Goal: Information Seeking & Learning: Learn about a topic

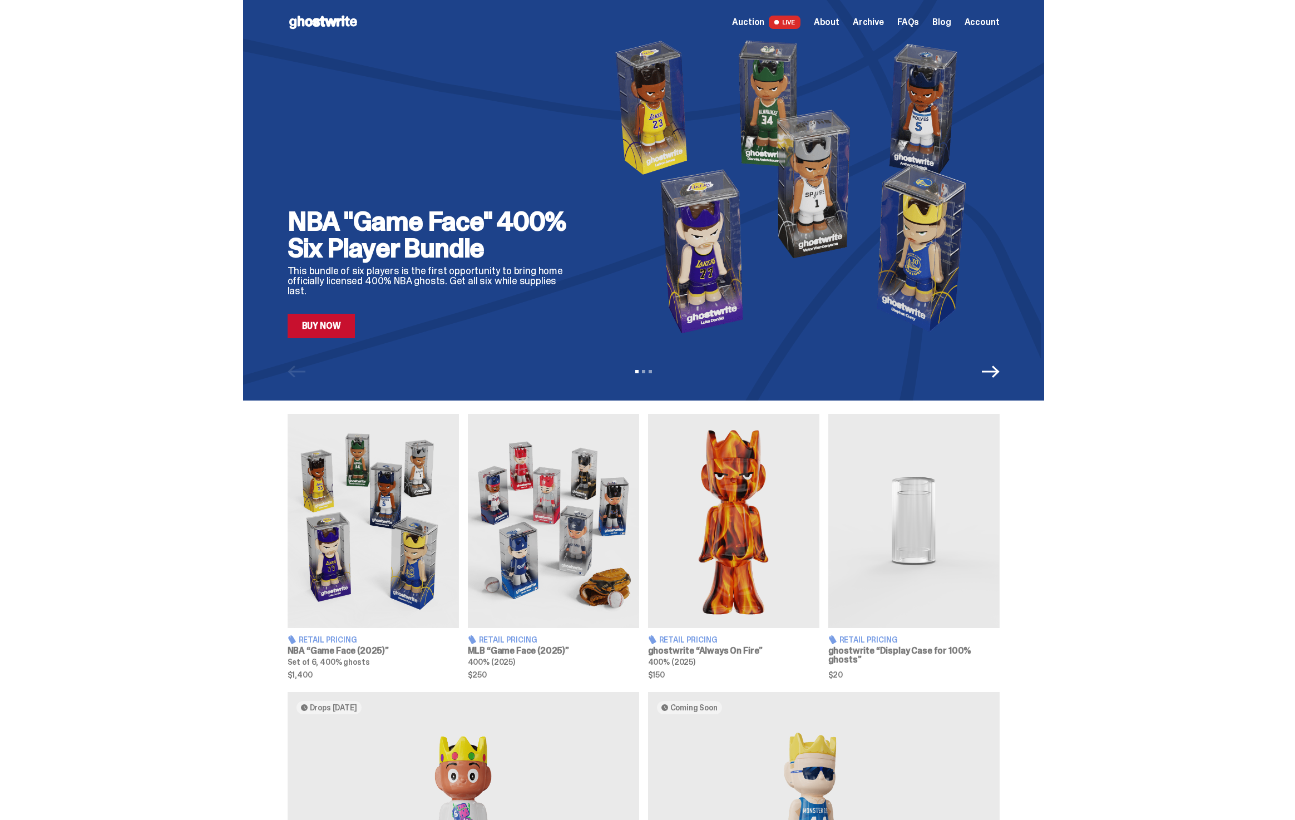
click at [764, 27] on span "Auction" at bounding box center [748, 22] width 32 height 9
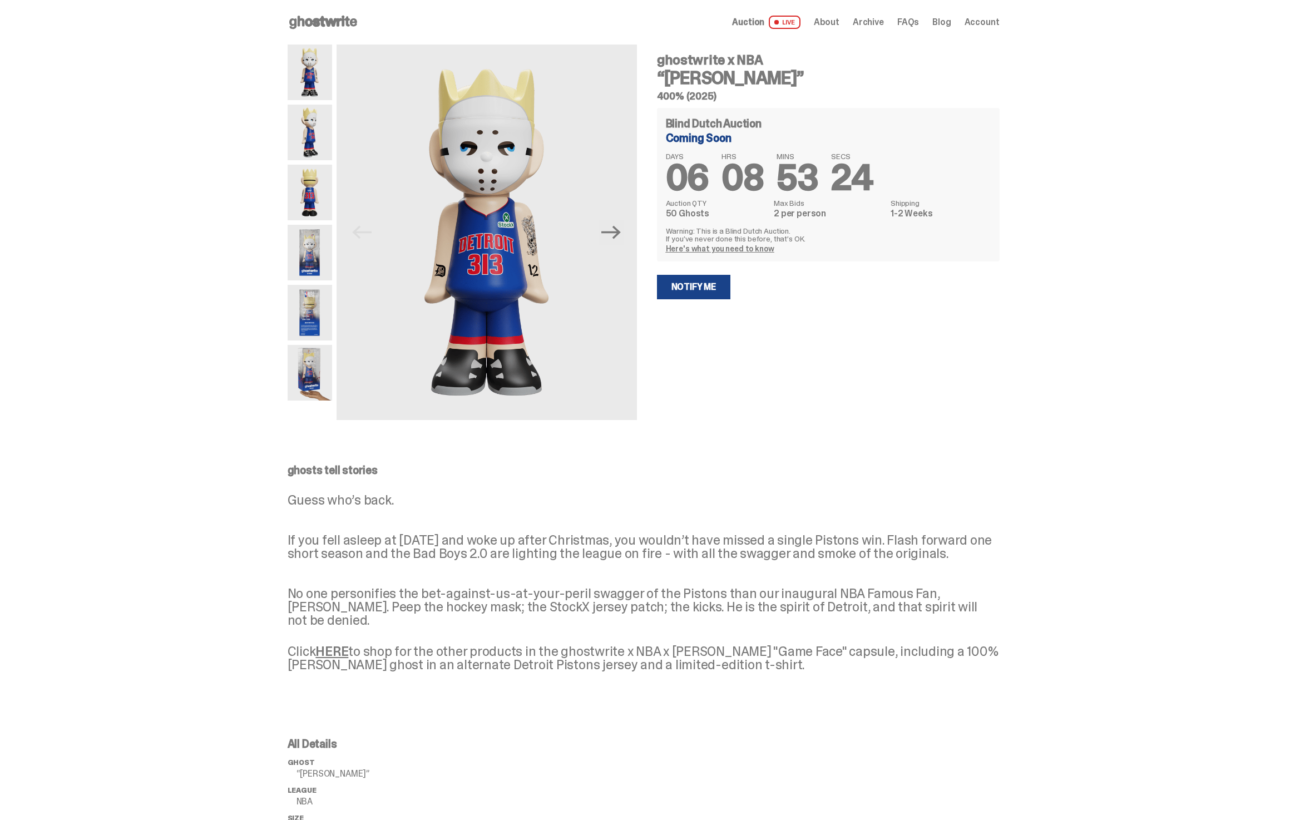
click at [750, 29] on div "Open main menu Home Auction LIVE About Archive FAQs Blog Account" at bounding box center [644, 22] width 712 height 18
click at [757, 27] on span "Auction" at bounding box center [748, 22] width 32 height 9
click at [364, 21] on div "Open main menu Home About Archive FAQs Blog Account About Archive FAQs Blog" at bounding box center [644, 22] width 712 height 18
click at [304, 28] on icon at bounding box center [323, 22] width 71 height 18
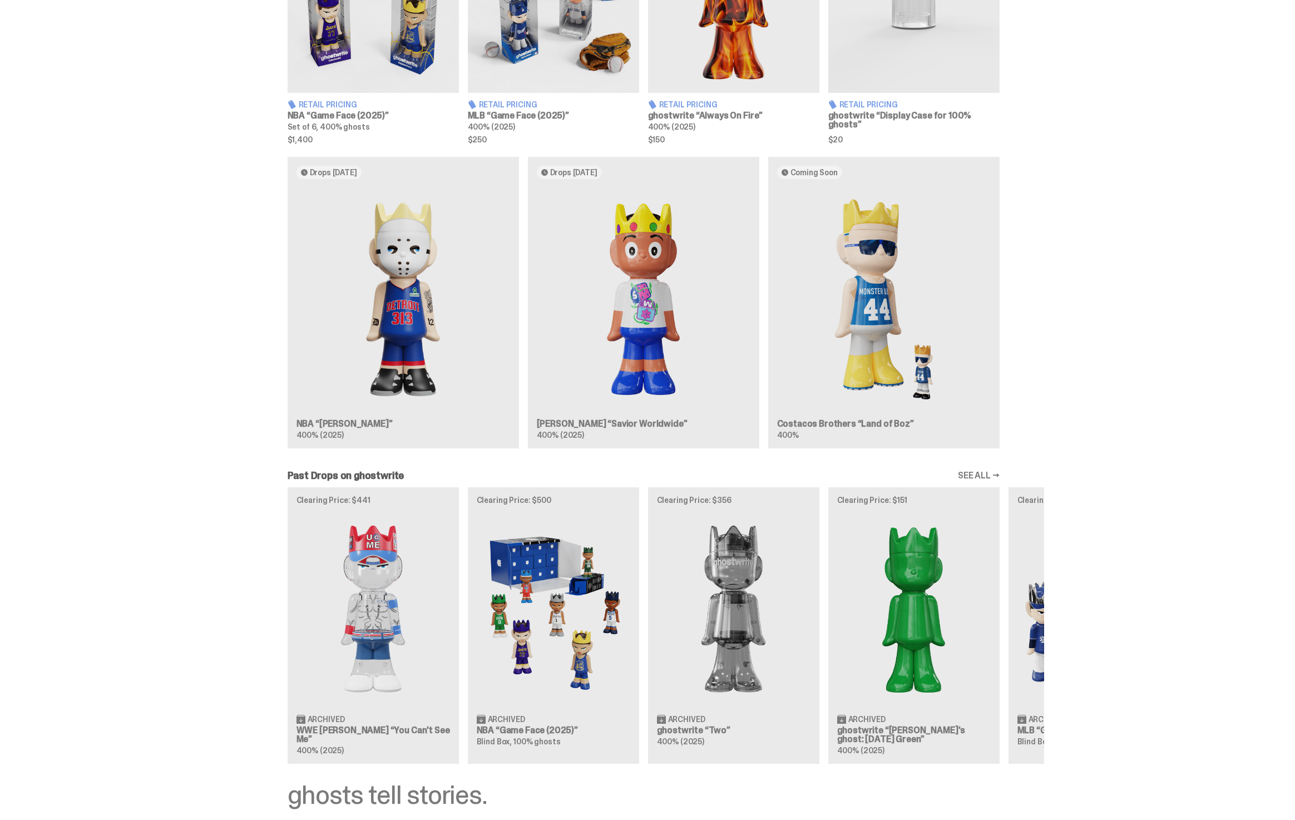
scroll to position [557, 0]
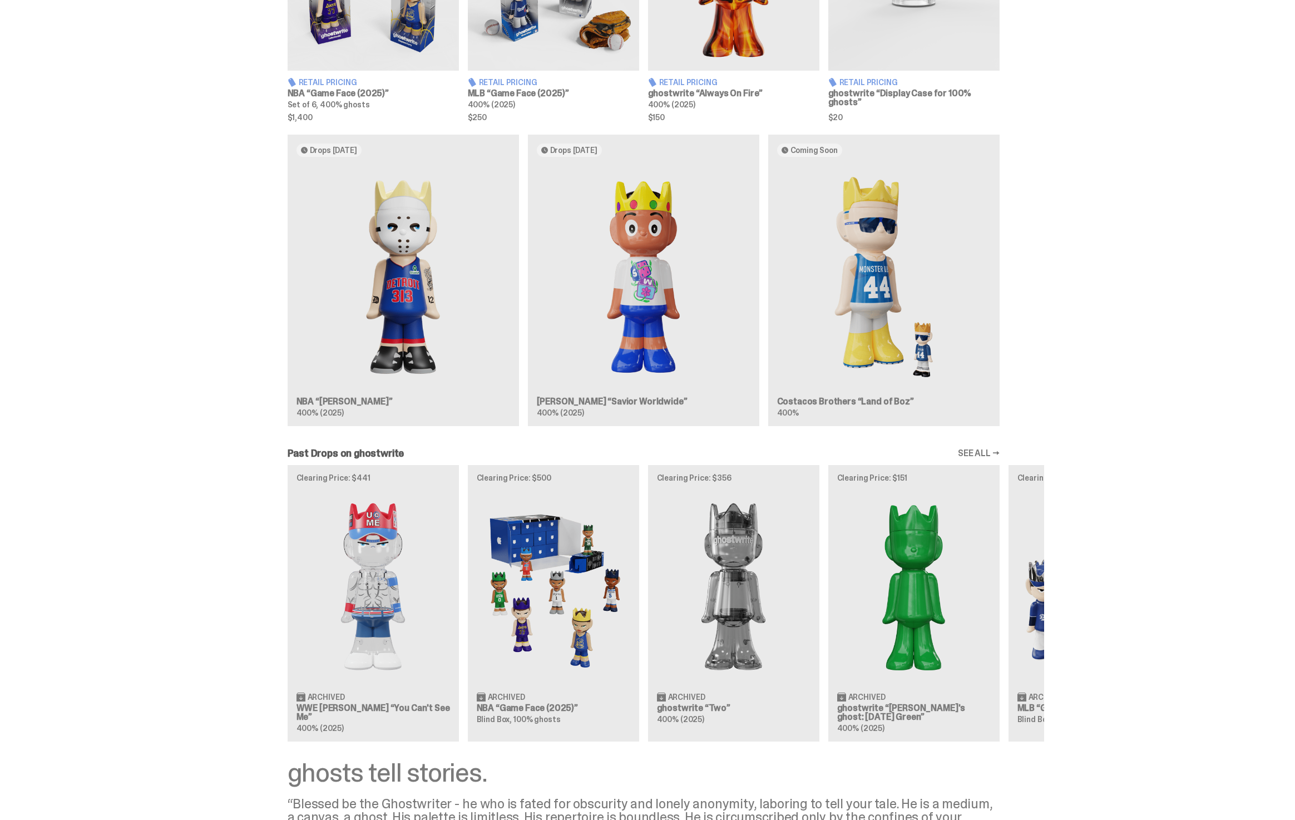
click at [450, 315] on div "Drops Oct 14 NBA “Eminem” 400% (2025) Drops Oct 21 Jae Tips “Savior Worldwide” …" at bounding box center [643, 285] width 801 height 300
click at [407, 275] on div "Drops Oct 14 NBA “Eminem” 400% (2025) Drops Oct 21 Jae Tips “Savior Worldwide” …" at bounding box center [643, 285] width 801 height 300
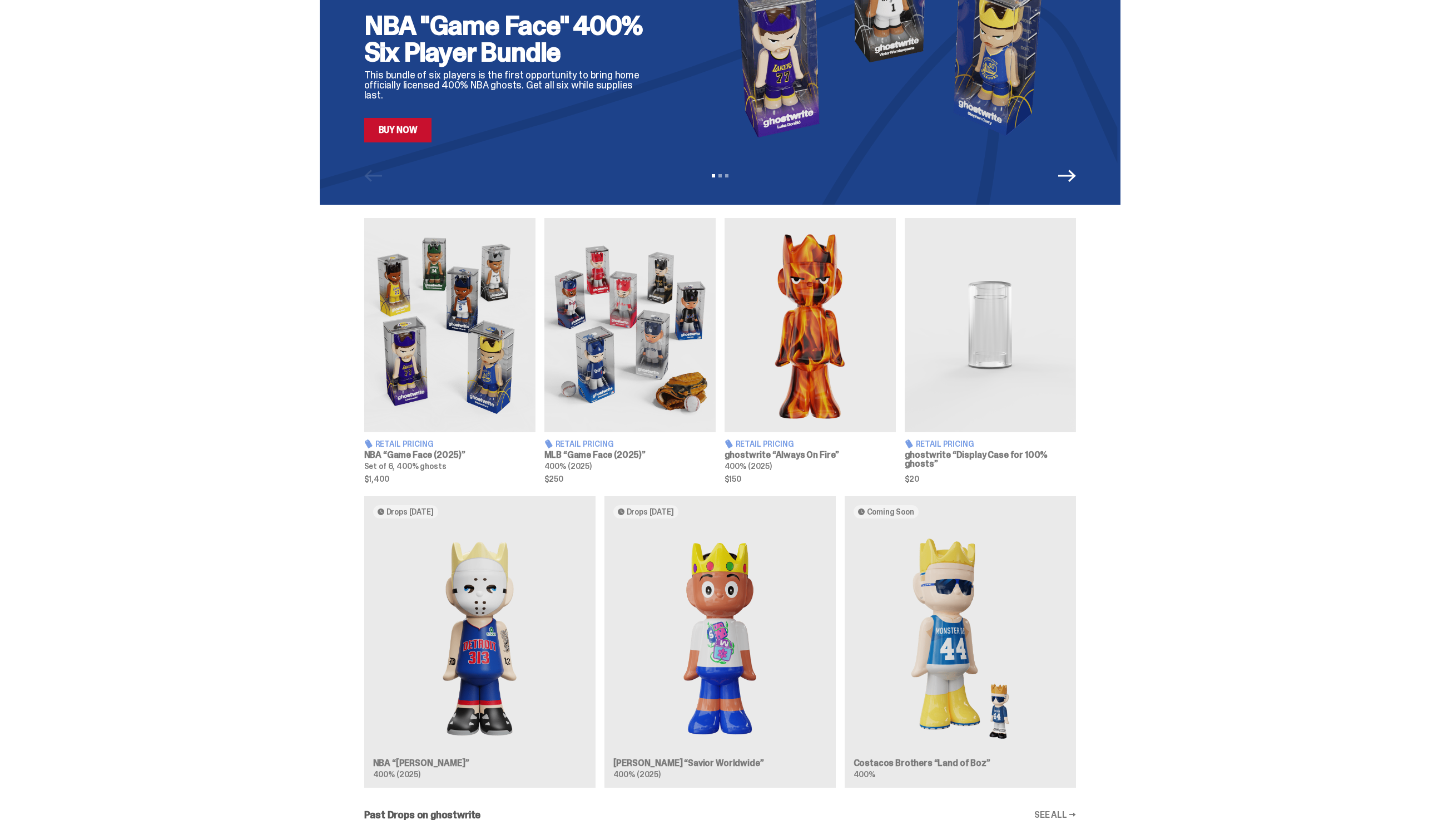
scroll to position [437, 0]
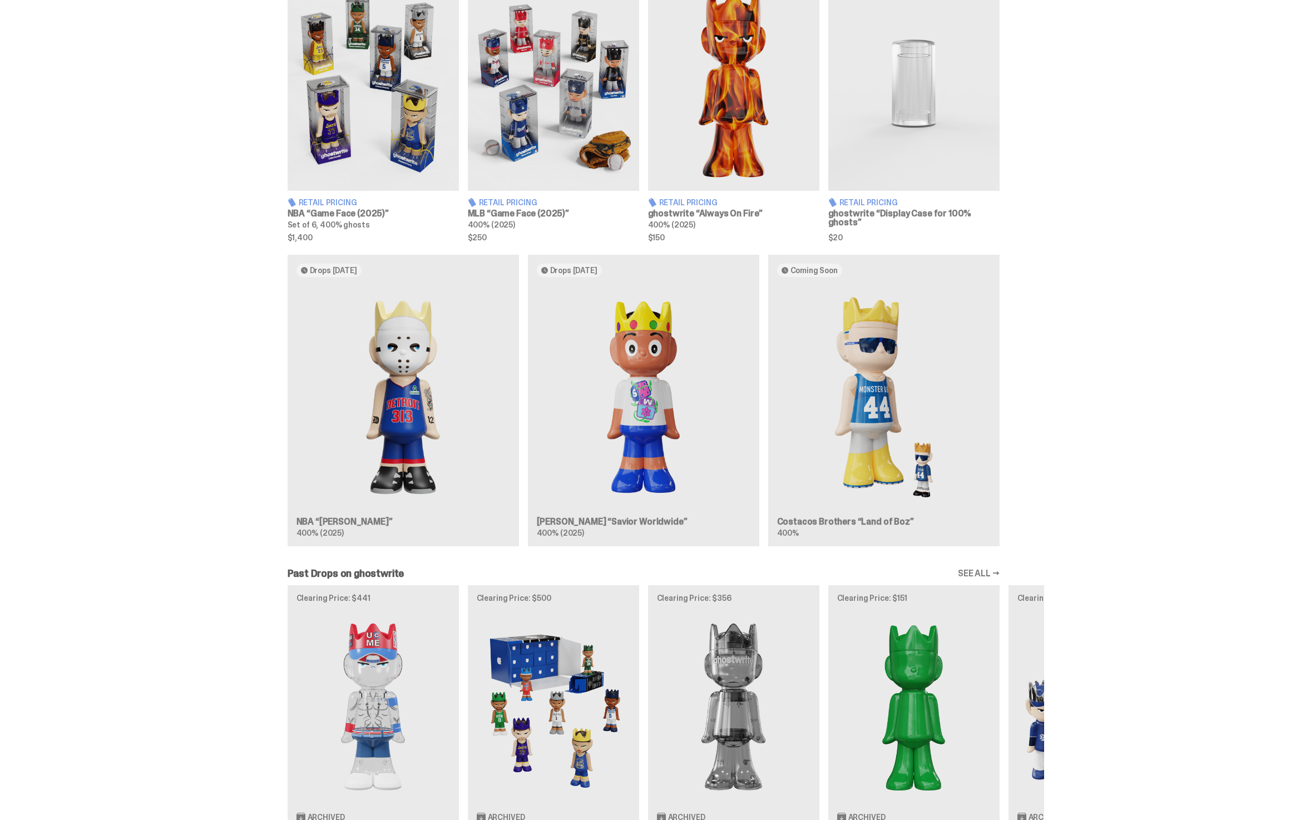
click at [428, 393] on div "Drops Oct 14 NBA “Eminem” 400% (2025) Drops Oct 21 Jae Tips “Savior Worldwide” …" at bounding box center [643, 405] width 801 height 300
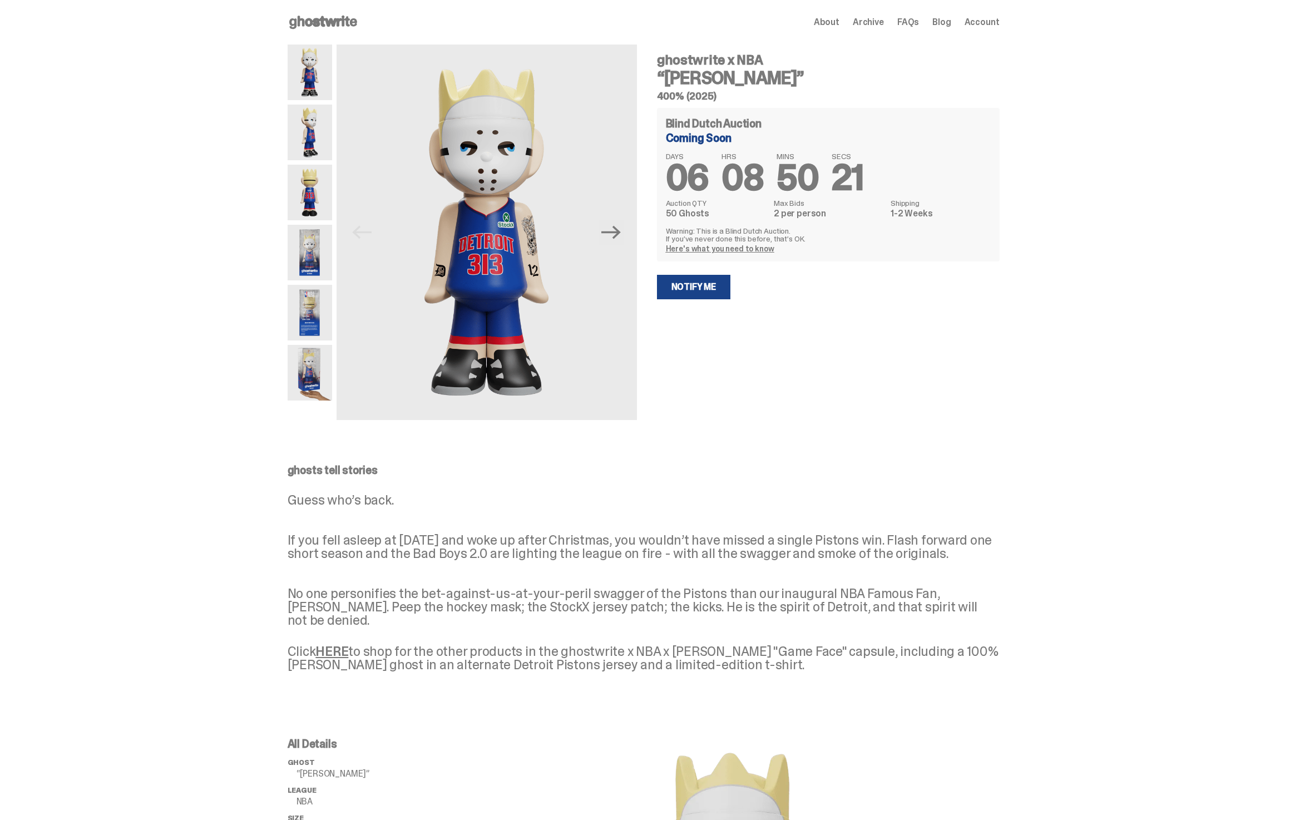
click at [322, 25] on use at bounding box center [323, 22] width 68 height 13
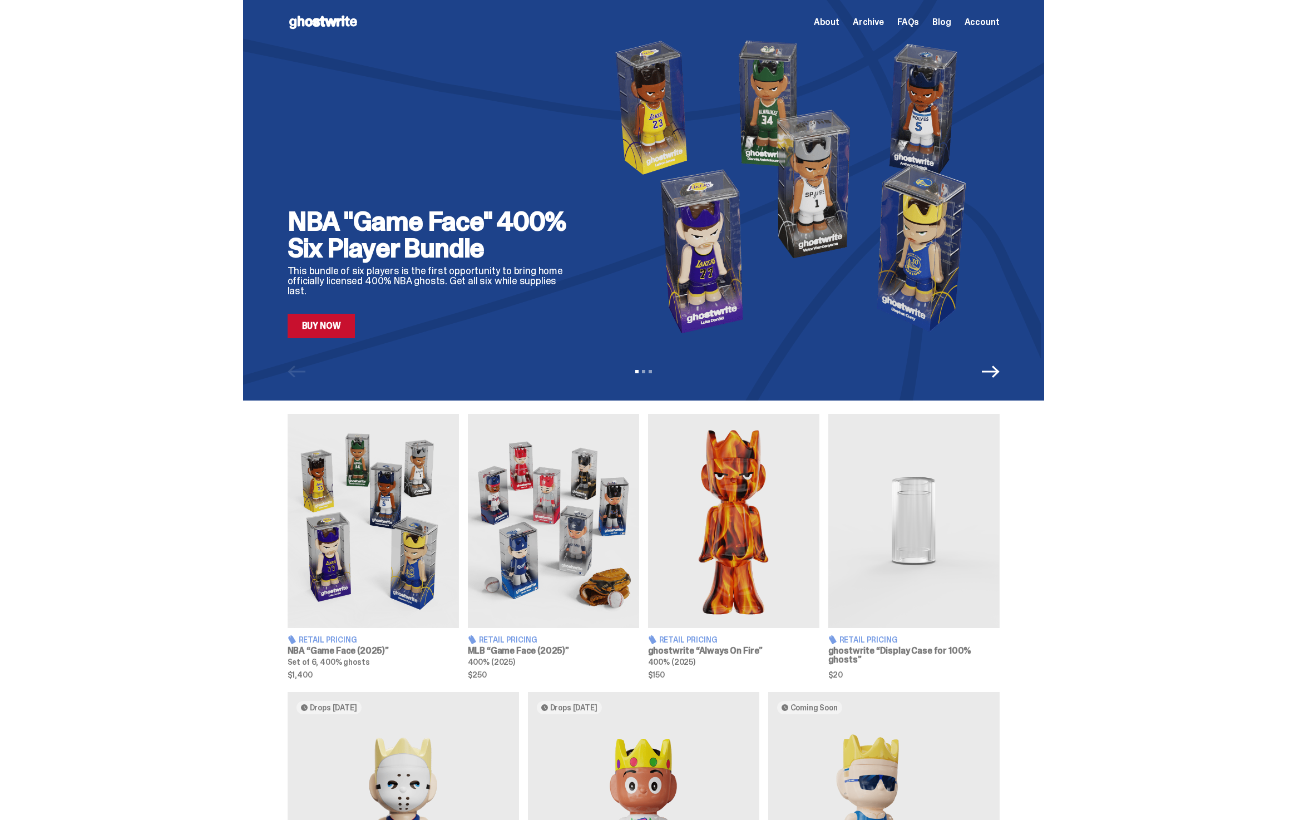
click at [869, 22] on span "Archive" at bounding box center [868, 22] width 31 height 9
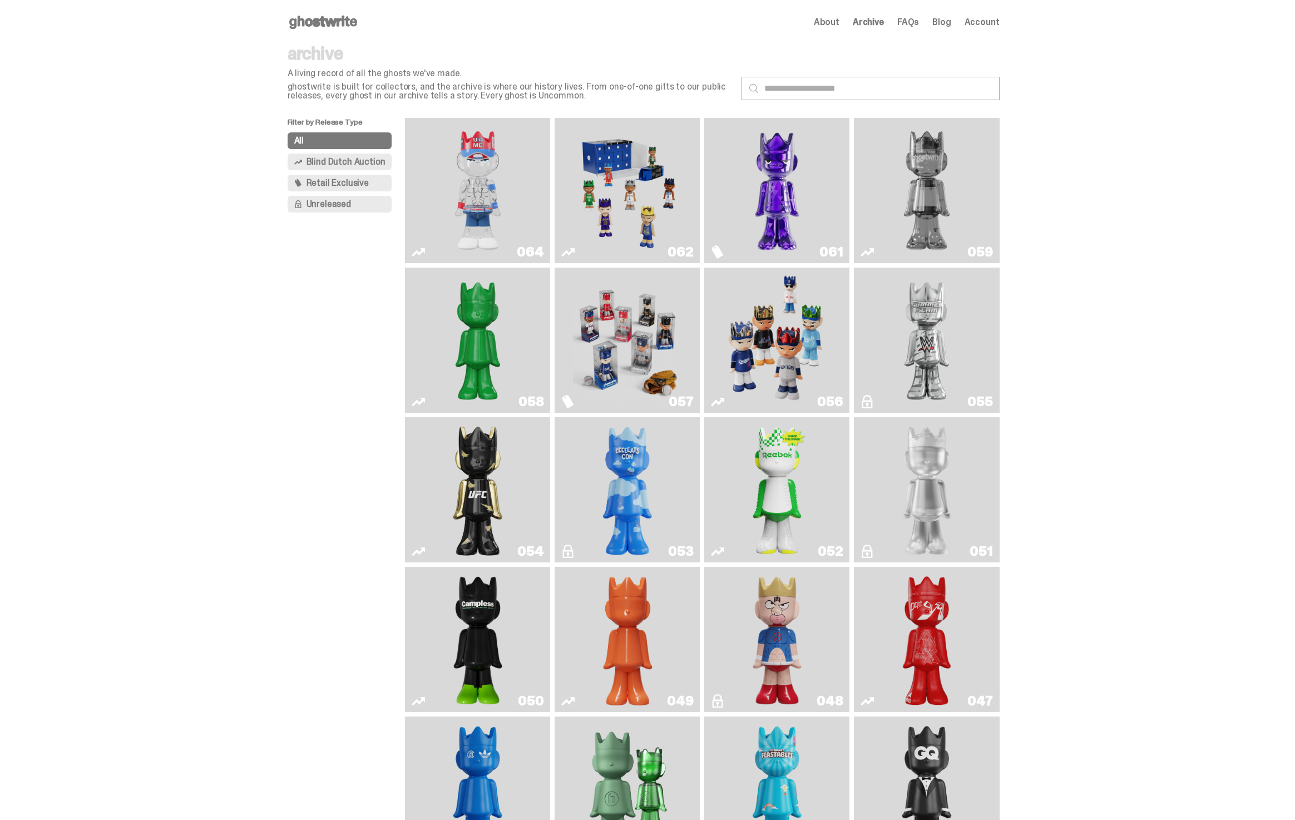
click at [324, 19] on use at bounding box center [323, 22] width 68 height 13
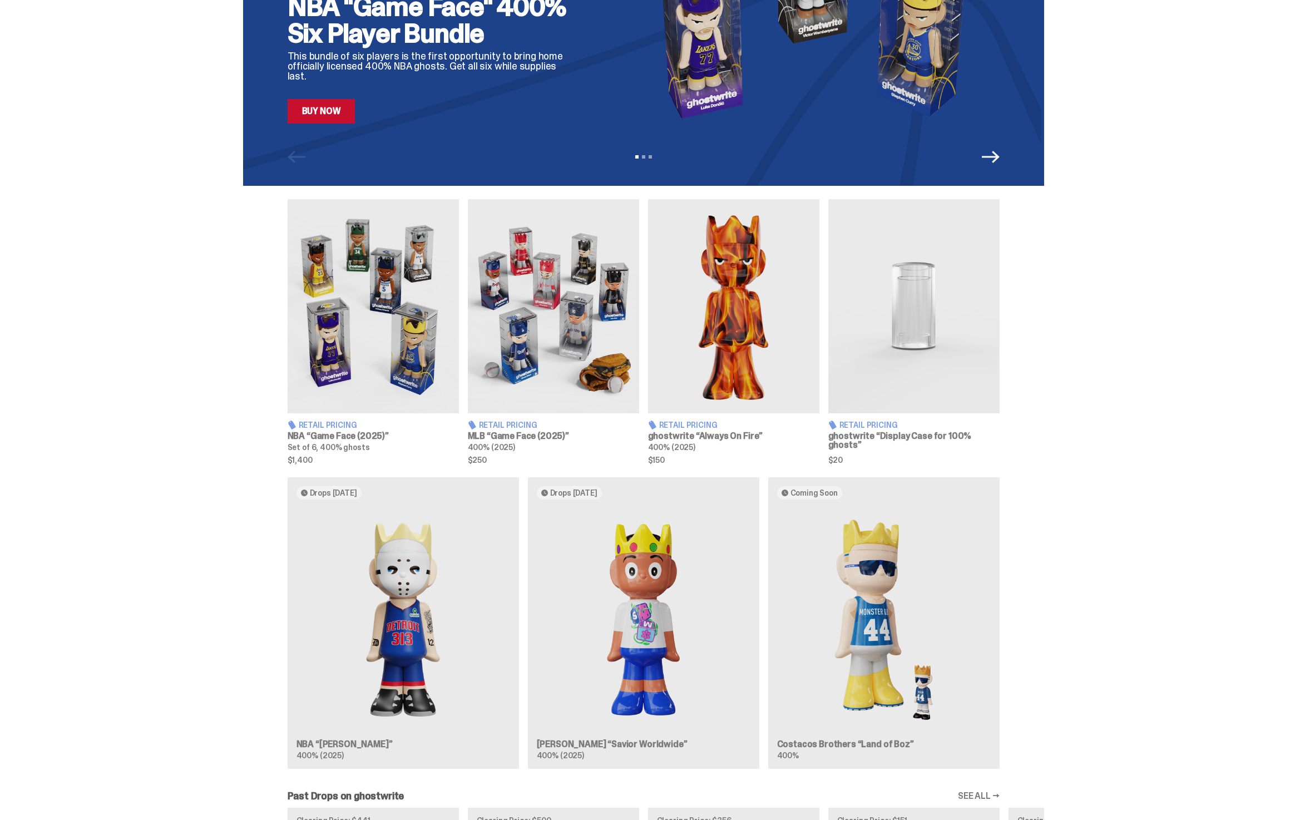
scroll to position [343, 0]
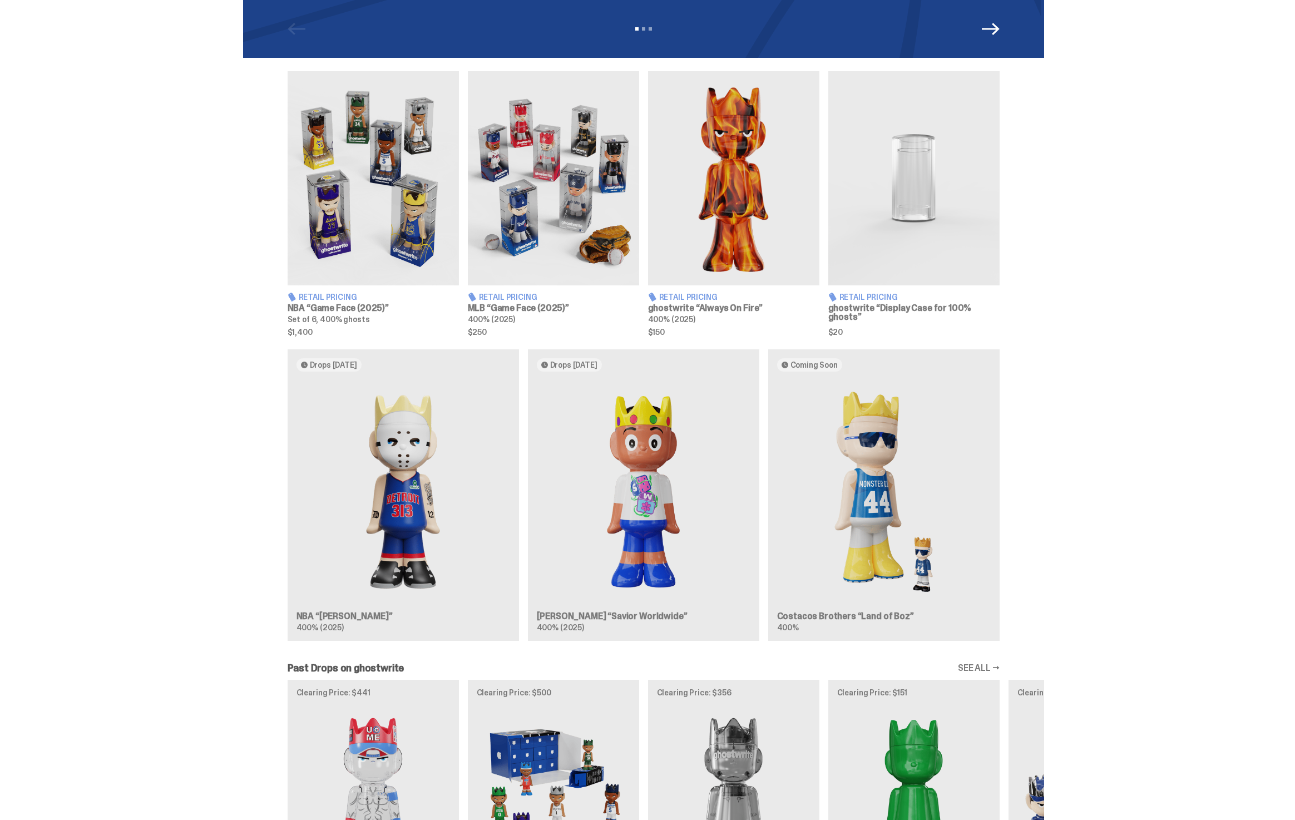
click at [426, 523] on div "Drops Oct 14 NBA “Eminem” 400% (2025) Drops Oct 21 Jae Tips “Savior Worldwide” …" at bounding box center [643, 499] width 801 height 300
click at [409, 526] on div "Drops Oct 14 NBA “Eminem” 400% (2025) Drops Oct 21 Jae Tips “Savior Worldwide” …" at bounding box center [643, 499] width 801 height 300
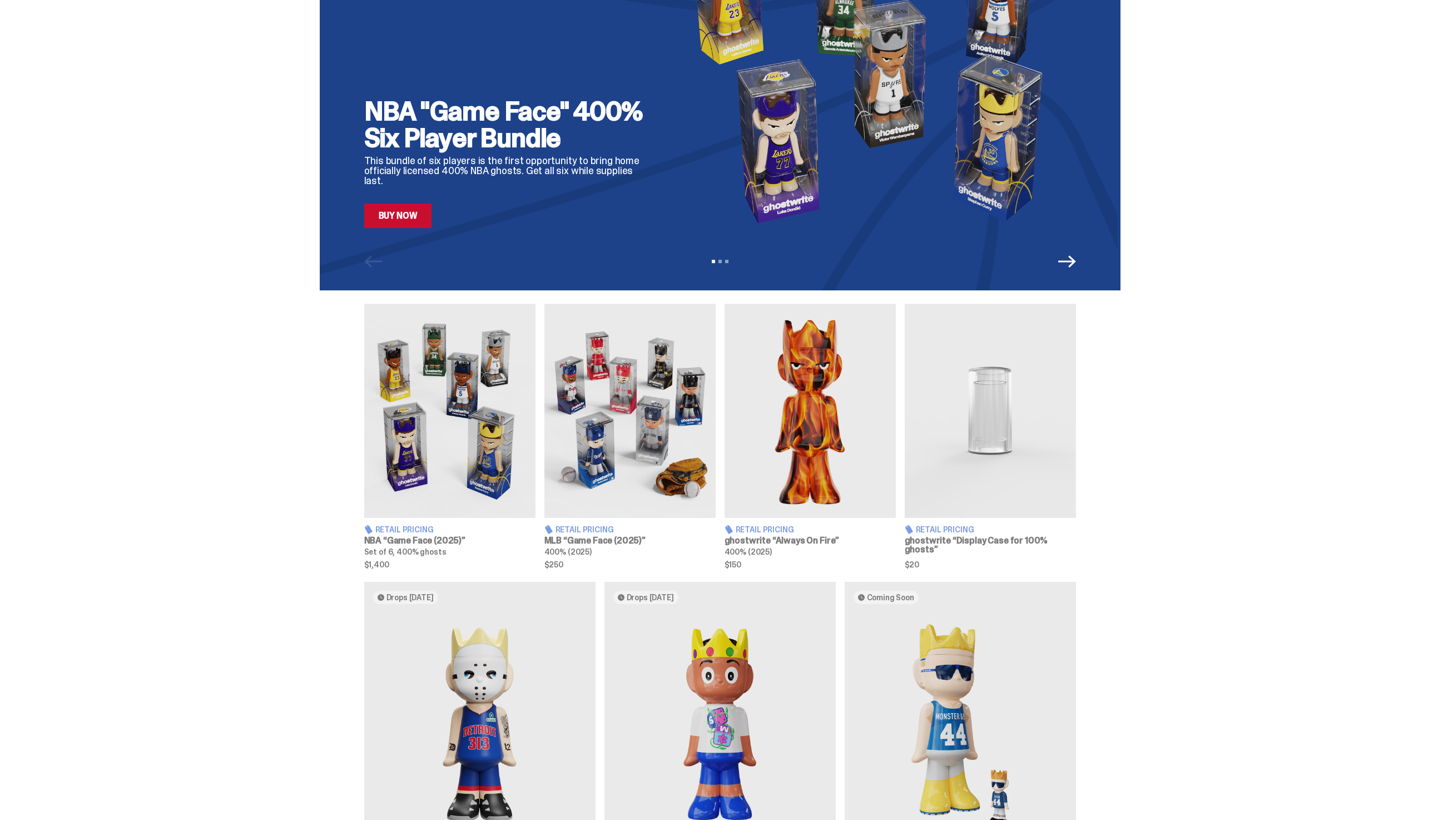
scroll to position [0, 0]
